Goal: Task Accomplishment & Management: Manage account settings

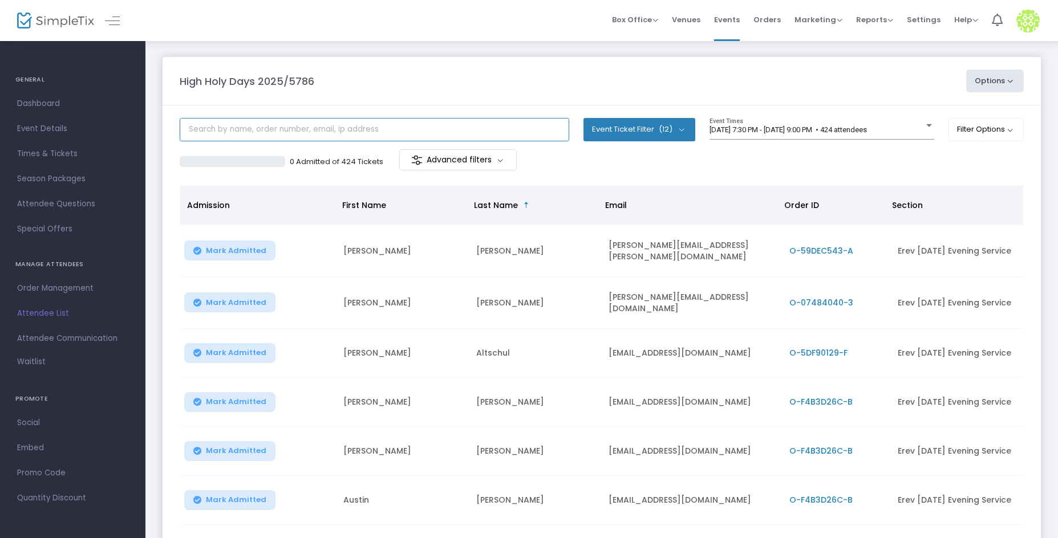
click at [319, 132] on input "text" at bounding box center [375, 129] width 390 height 23
type input "[PERSON_NAME]"
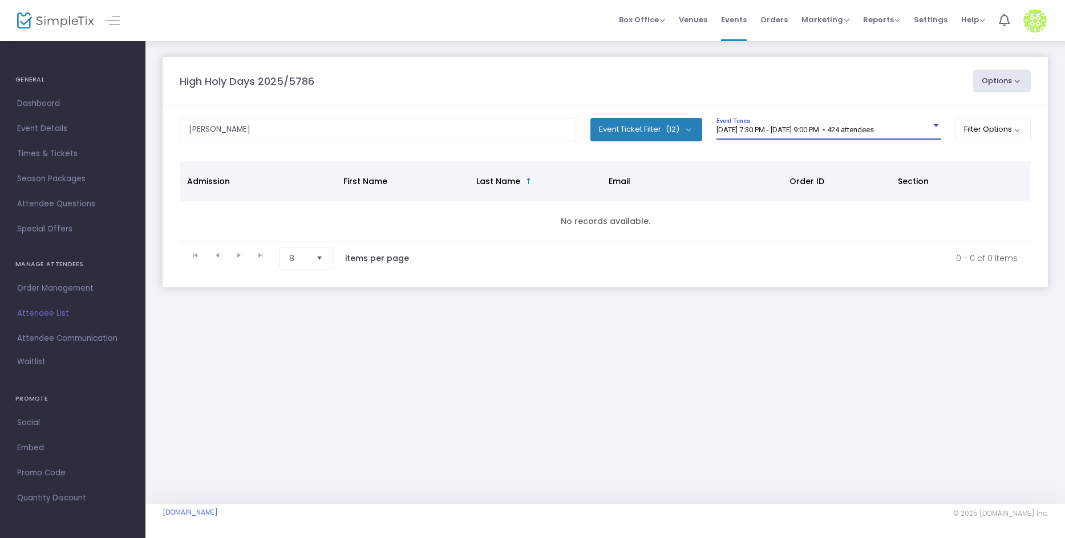
click at [813, 127] on span "[DATE] 7:30 PM - [DATE] 9:00 PM • 424 attendees" at bounding box center [794, 129] width 157 height 9
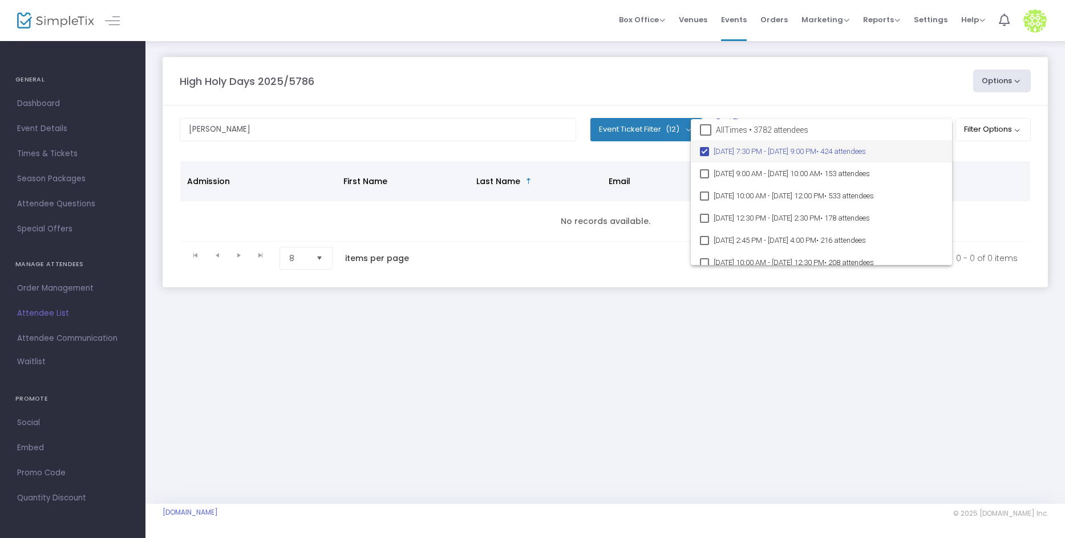
click at [805, 133] on span "All Times • 3782 attendees" at bounding box center [762, 130] width 92 height 14
click at [706, 136] on input "All Times • 3782 attendees" at bounding box center [705, 136] width 1 height 1
checkbox input "true"
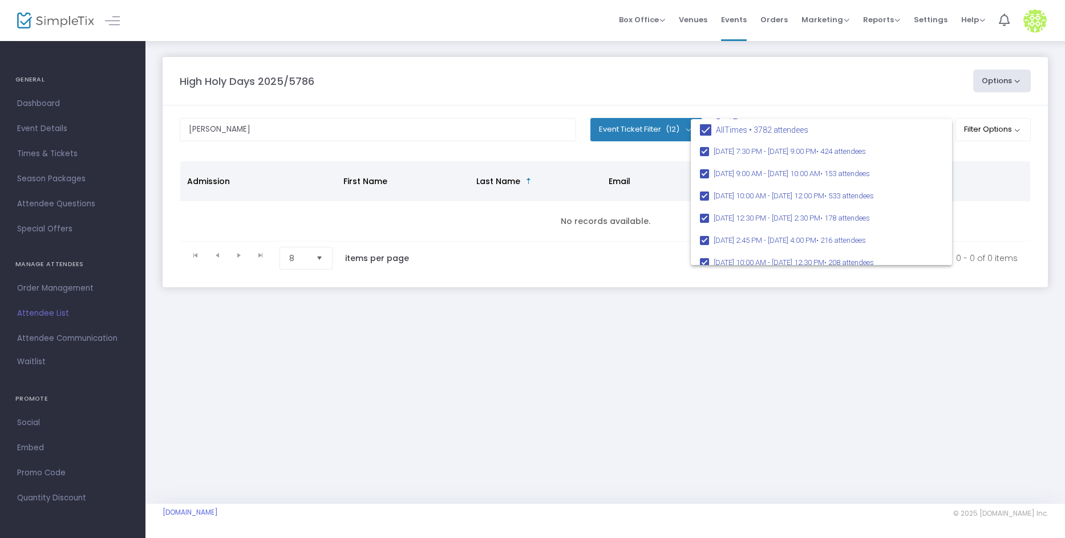
click at [602, 87] on div at bounding box center [532, 269] width 1065 height 538
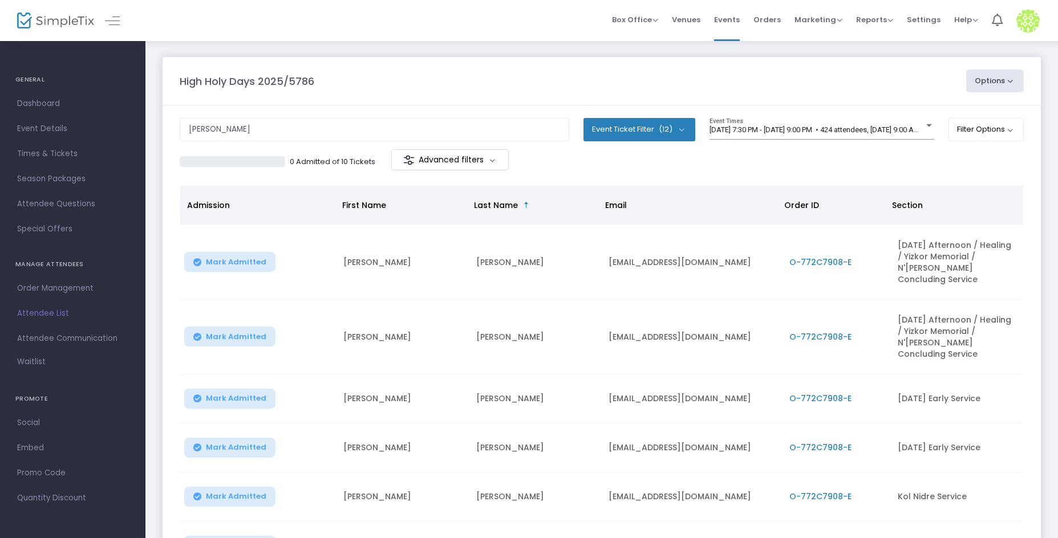
click at [999, 76] on button "Options" at bounding box center [995, 81] width 58 height 23
click at [928, 80] on div "High Holy Days 2025/5786" at bounding box center [567, 81] width 787 height 15
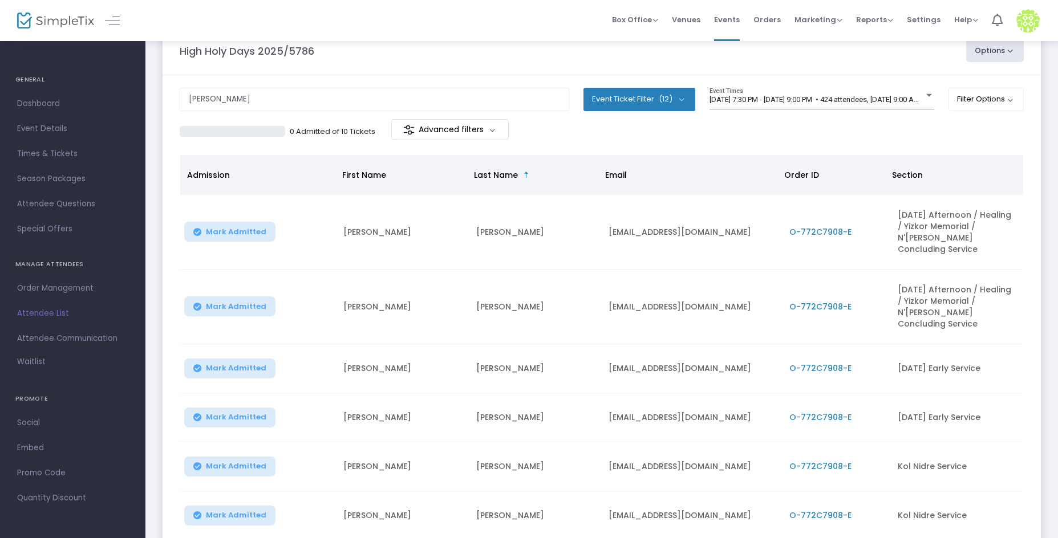
scroll to position [260, 0]
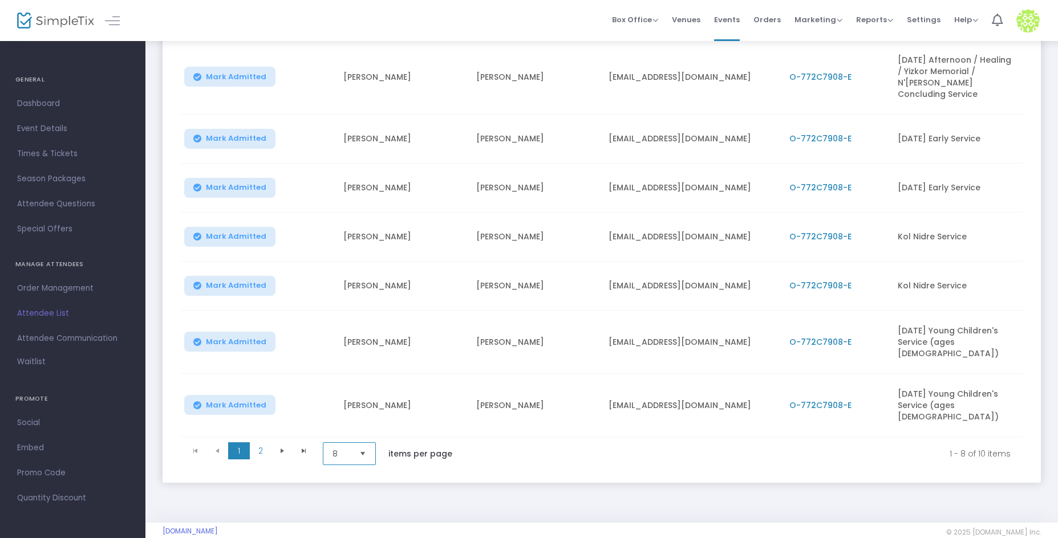
click at [355, 443] on span "8" at bounding box center [341, 454] width 27 height 22
drag, startPoint x: 351, startPoint y: 509, endPoint x: 352, endPoint y: 521, distance: 12.0
click at [352, 521] on ul "8 25 50 100" at bounding box center [350, 488] width 55 height 91
click at [353, 521] on li "100" at bounding box center [350, 523] width 55 height 23
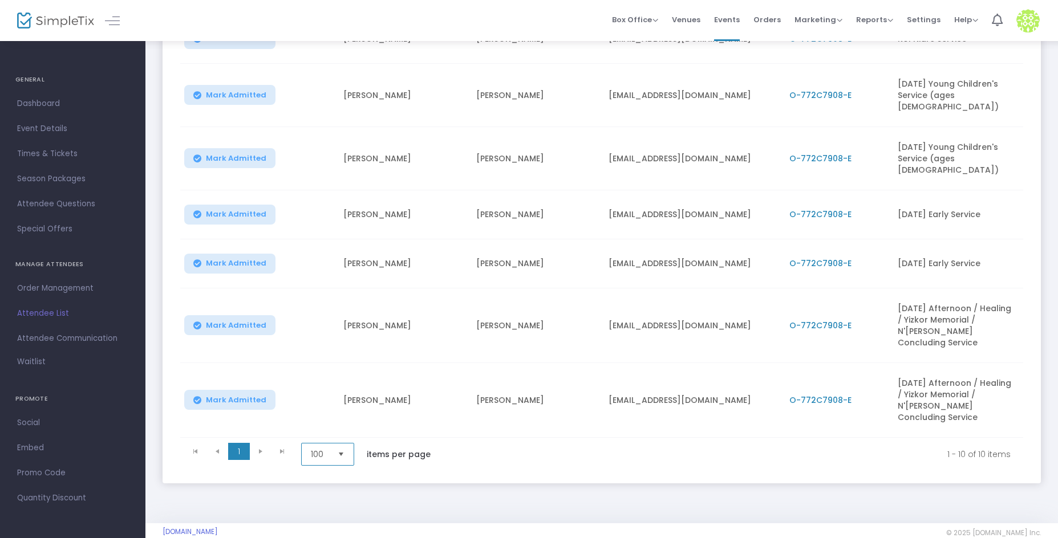
scroll to position [358, 0]
click at [835, 394] on span "O-772C7908-E" at bounding box center [820, 399] width 62 height 11
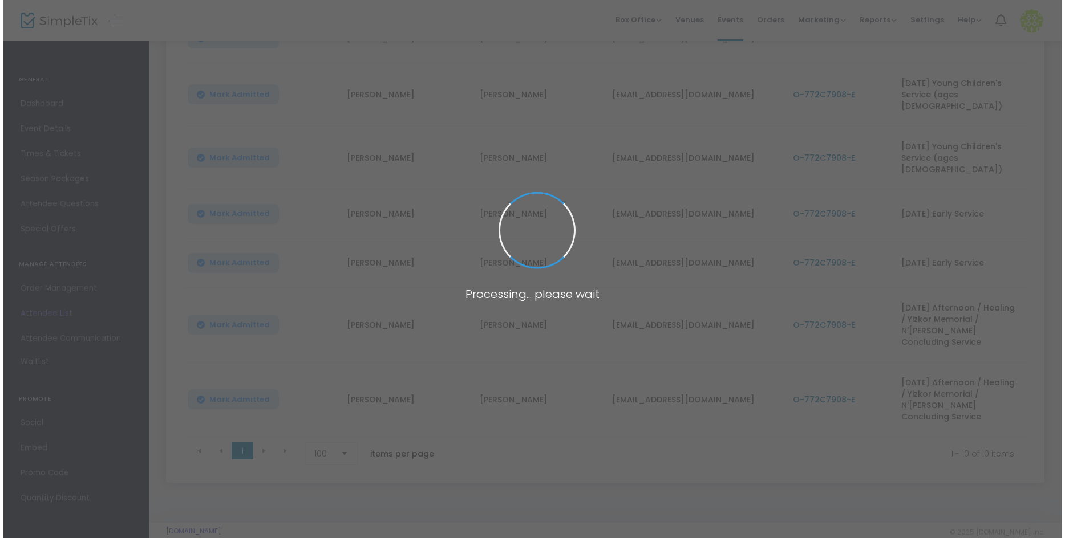
scroll to position [0, 0]
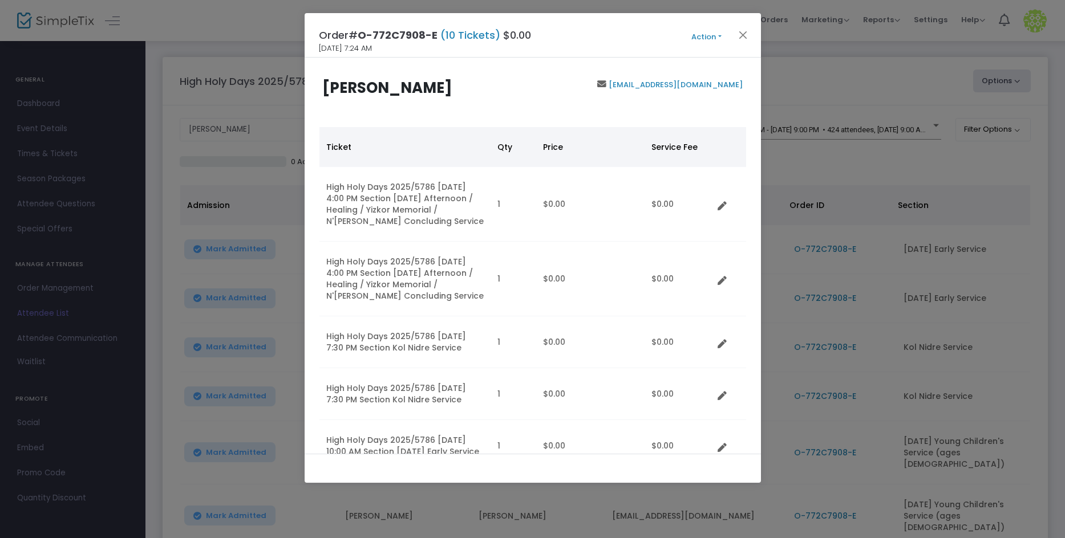
click at [703, 35] on button "Action" at bounding box center [707, 37] width 68 height 13
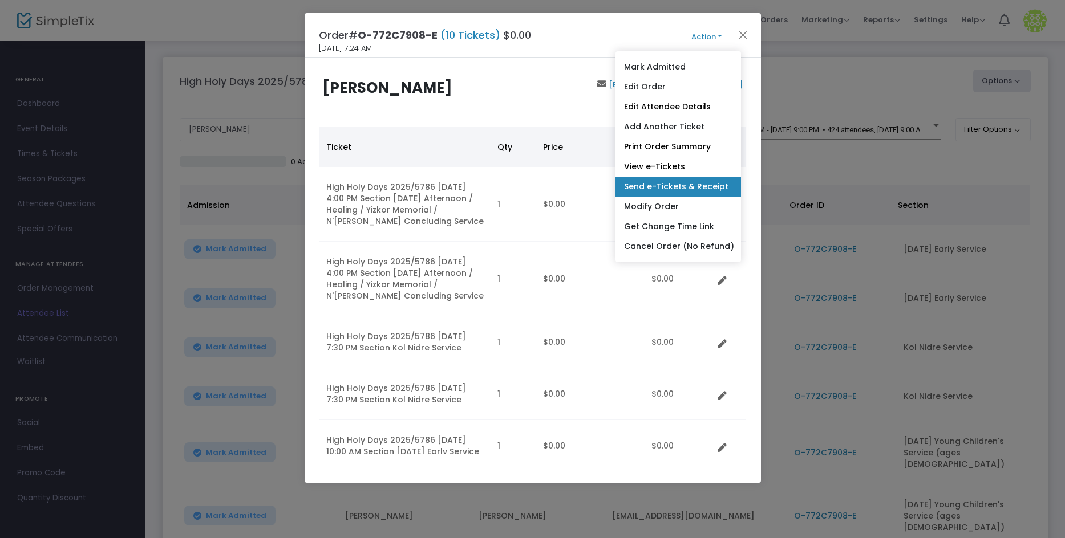
click at [667, 181] on link "Send e-Tickets & Receipt" at bounding box center [678, 187] width 125 height 20
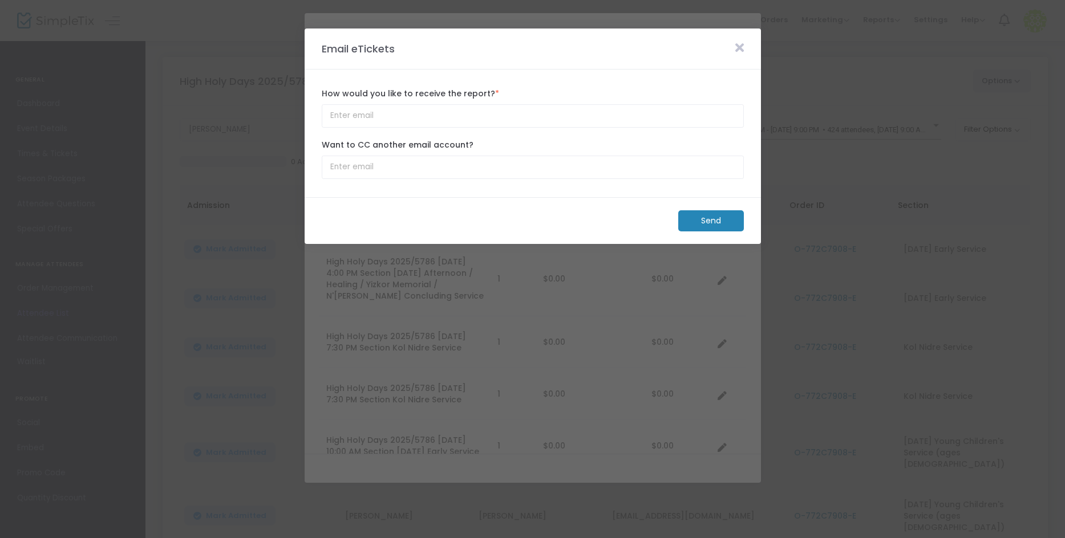
click at [736, 45] on icon at bounding box center [739, 48] width 9 height 13
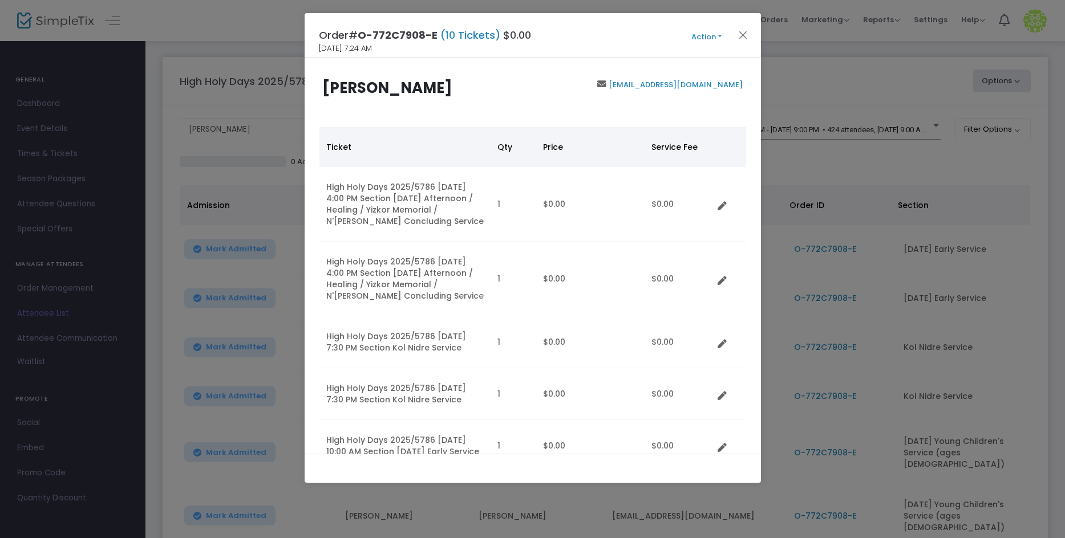
click at [712, 40] on button "Action" at bounding box center [707, 37] width 68 height 13
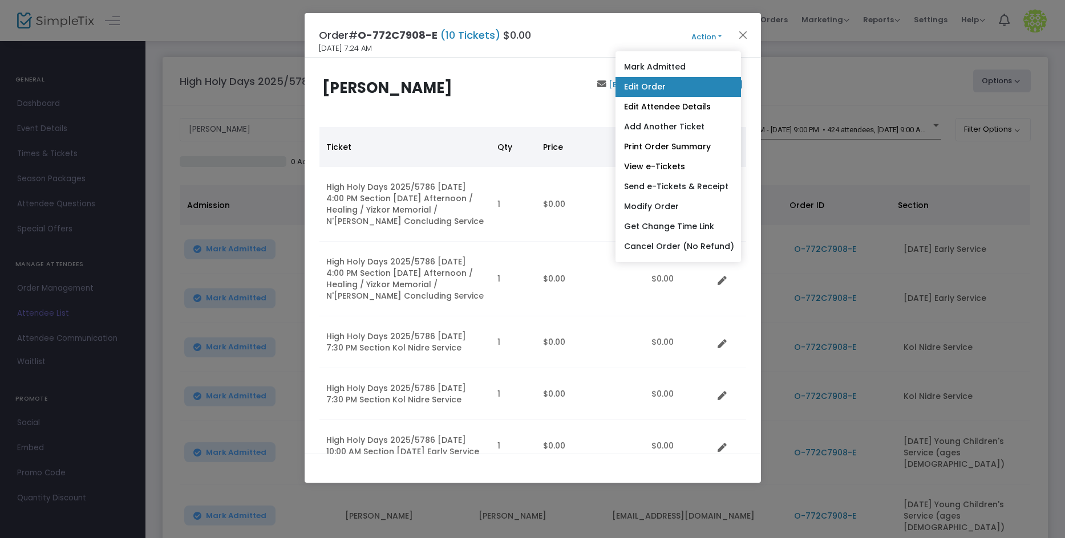
click at [655, 87] on link "Edit Order" at bounding box center [678, 87] width 125 height 20
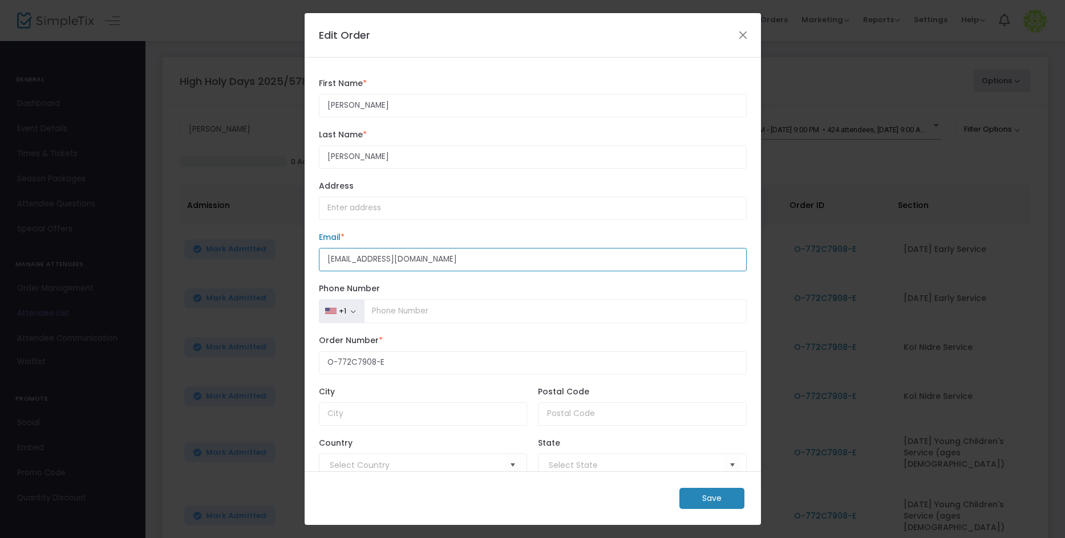
click at [400, 258] on input "dgillick441@gmailo.com" at bounding box center [533, 259] width 428 height 23
type input "dgillick441@gmail.com"
click at [739, 492] on m-button "Save" at bounding box center [711, 498] width 65 height 21
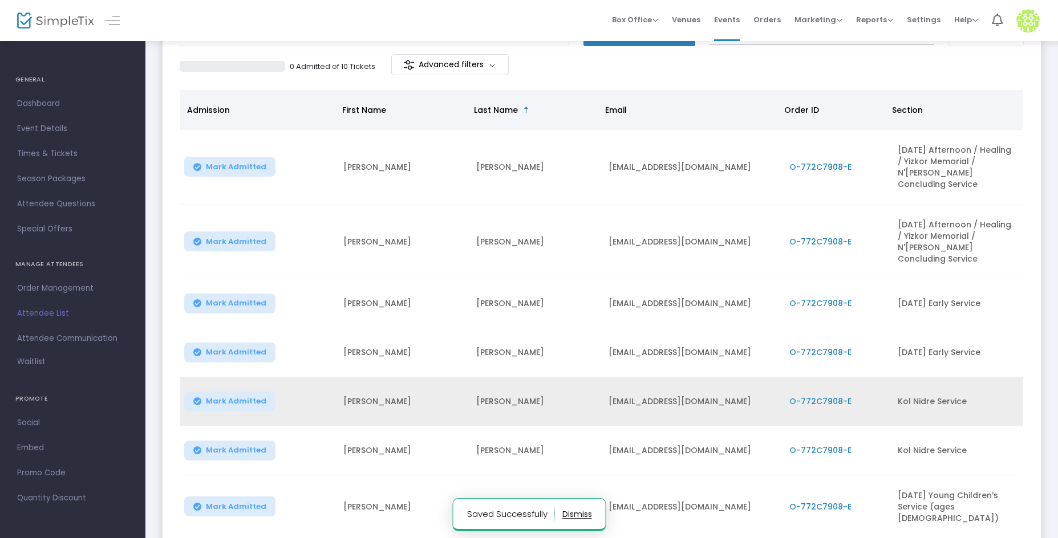
scroll to position [54, 0]
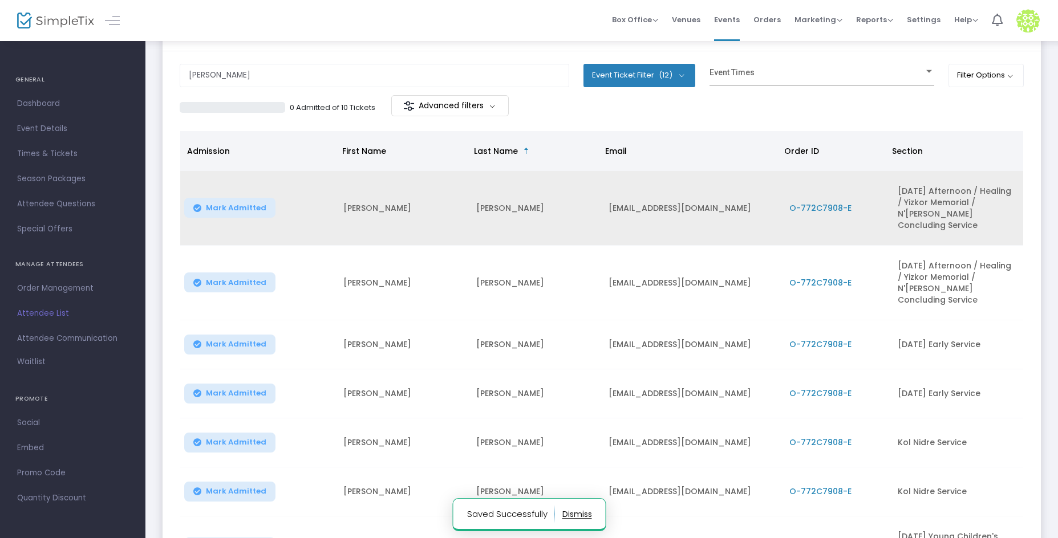
click at [835, 206] on span "O-772C7908-E" at bounding box center [820, 208] width 62 height 11
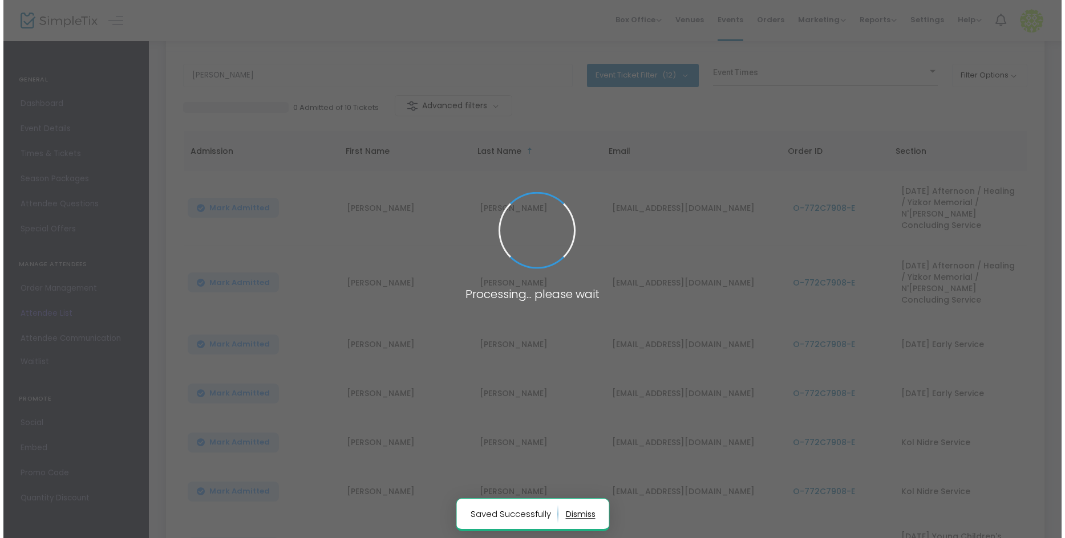
scroll to position [0, 0]
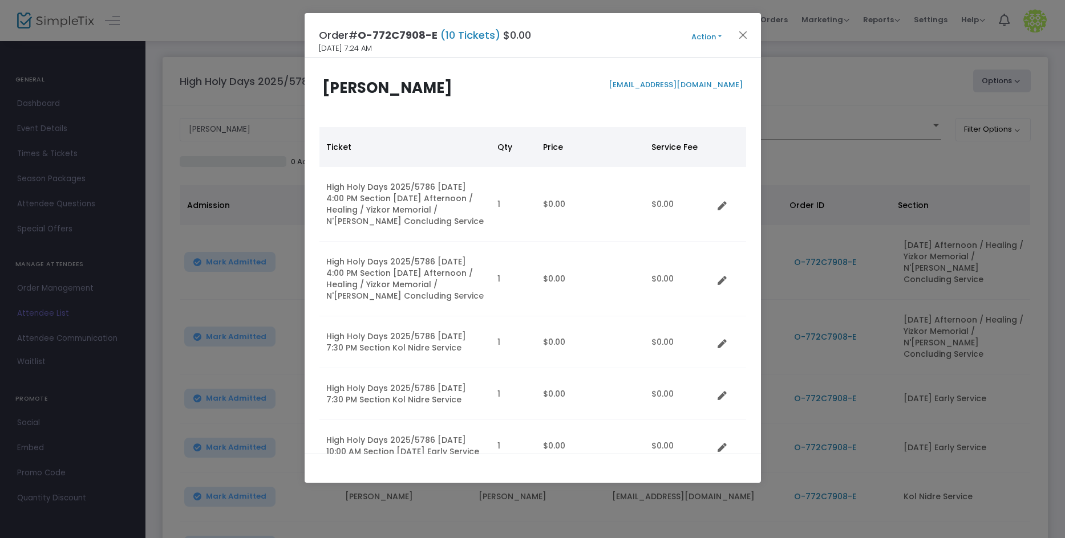
click at [700, 38] on button "Action" at bounding box center [707, 37] width 68 height 13
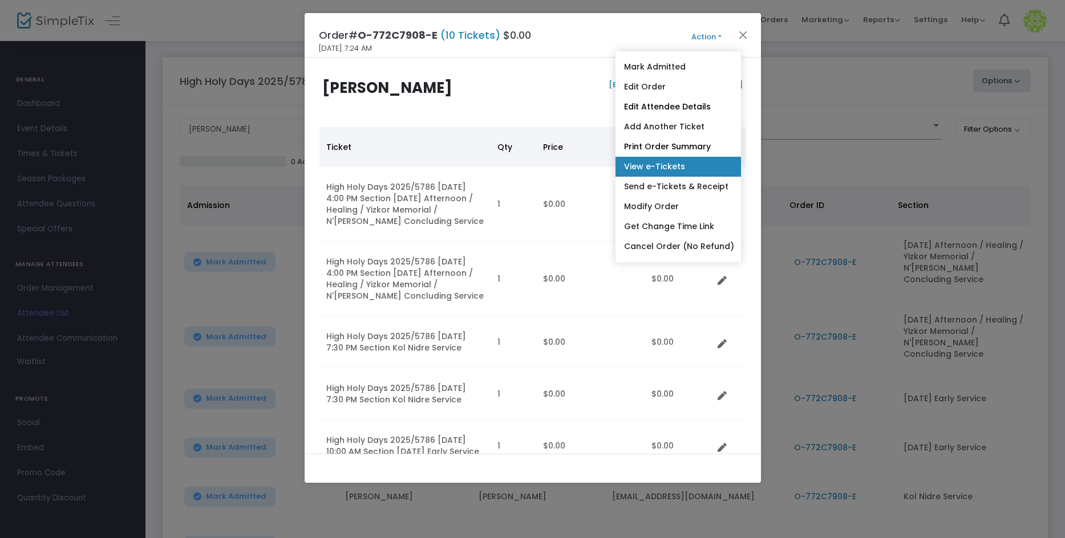
click at [669, 160] on link "View e-Tickets" at bounding box center [678, 167] width 125 height 20
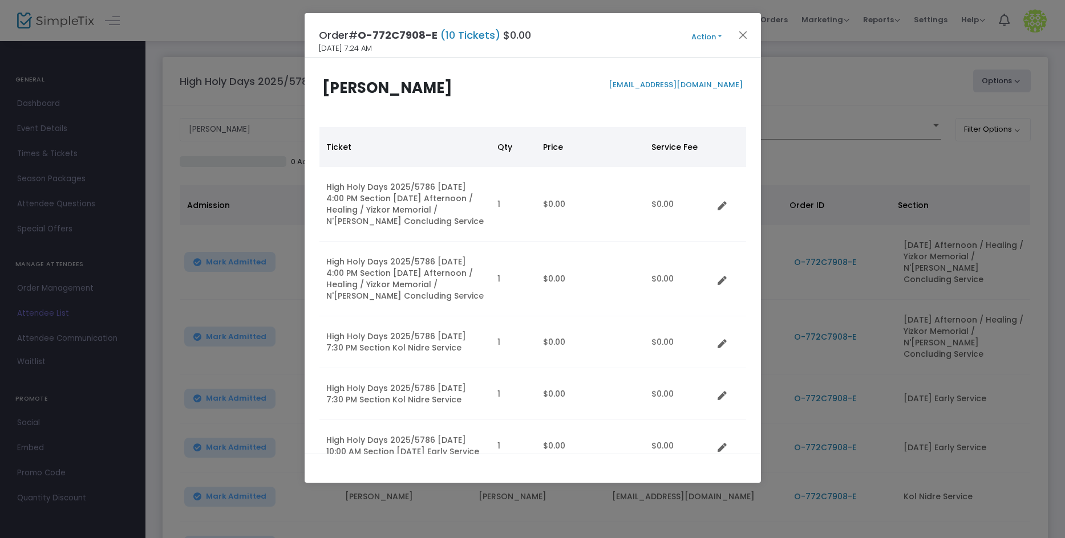
click at [692, 31] on button "Action" at bounding box center [707, 37] width 68 height 13
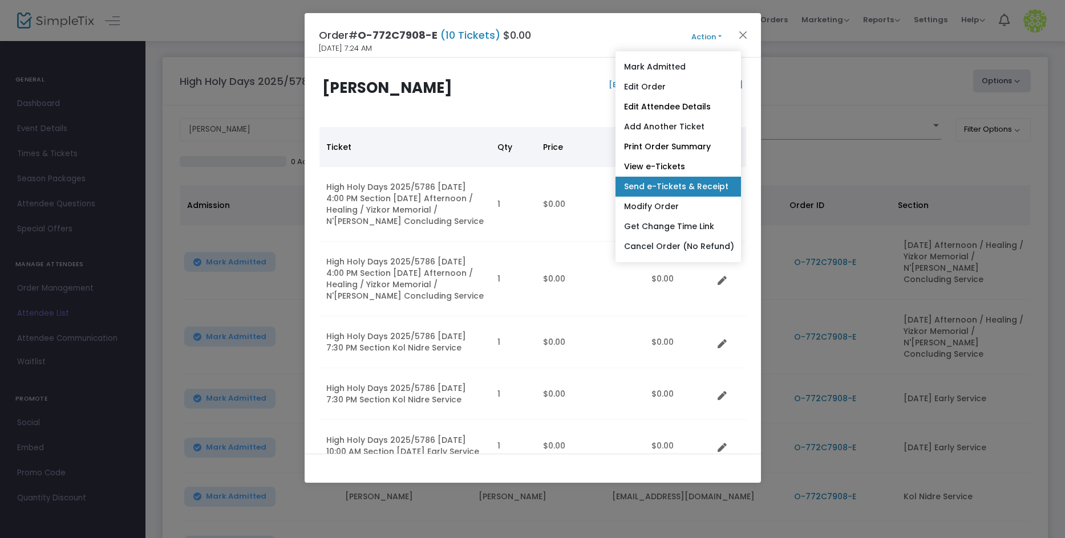
click at [680, 190] on link "Send e-Tickets & Receipt" at bounding box center [678, 187] width 125 height 20
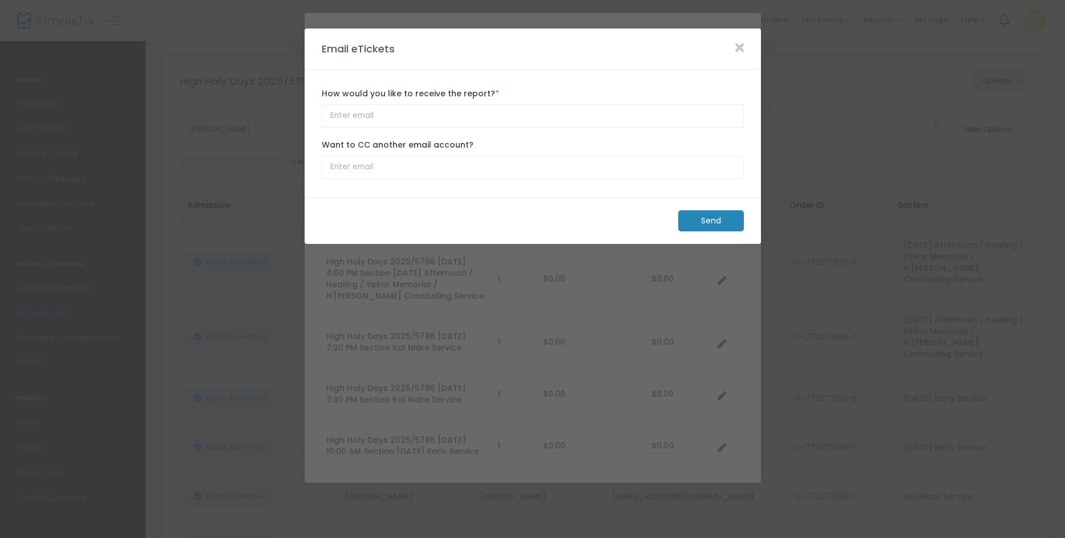
click at [698, 216] on m-button "Send" at bounding box center [711, 220] width 66 height 21
